Goal: Find specific page/section: Find specific page/section

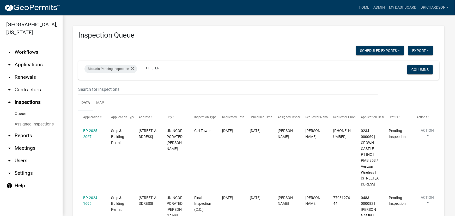
click at [31, 46] on link "arrow_drop_down Workflows" at bounding box center [31, 52] width 63 height 13
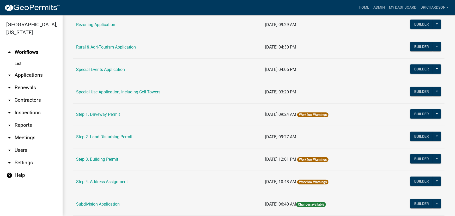
scroll to position [213, 0]
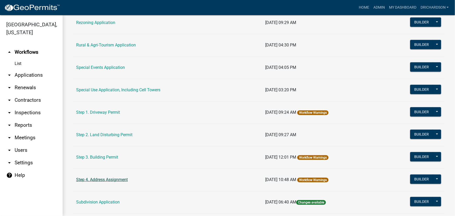
click at [98, 179] on link "Step 4. Address Assignment" at bounding box center [102, 179] width 52 height 5
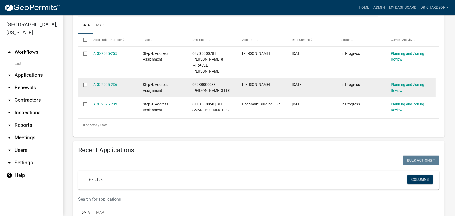
scroll to position [118, 0]
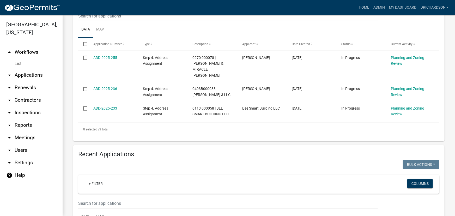
click at [22, 46] on link "arrow_drop_up Workflows" at bounding box center [31, 52] width 63 height 13
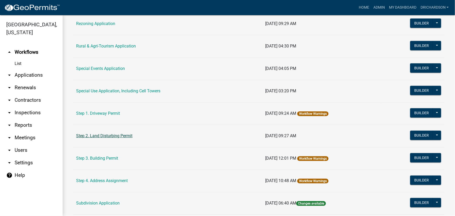
scroll to position [269, 0]
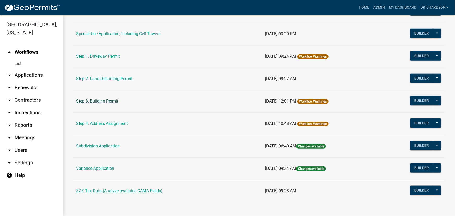
click at [94, 101] on link "Step 3. Building Permit" at bounding box center [97, 101] width 42 height 5
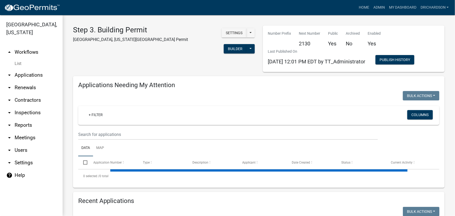
select select "1: 25"
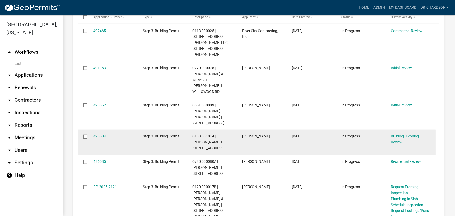
scroll to position [287, 0]
